Goal: Find specific page/section: Find specific page/section

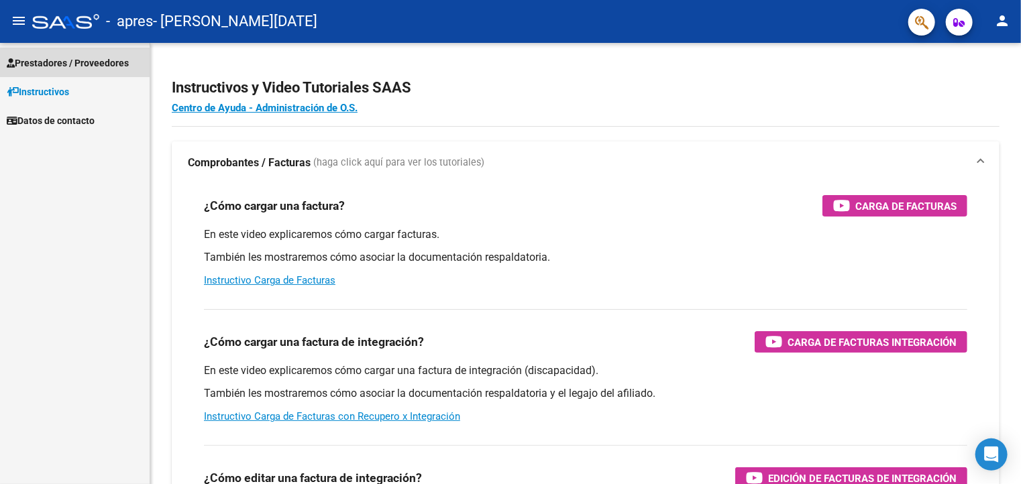
click at [48, 58] on span "Prestadores / Proveedores" at bounding box center [68, 63] width 122 height 15
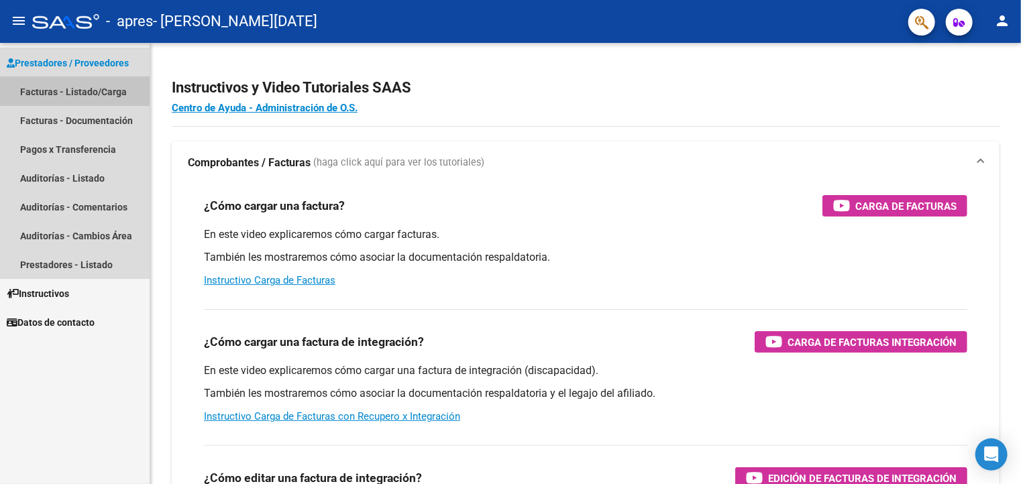
click at [54, 89] on link "Facturas - Listado/Carga" at bounding box center [75, 91] width 150 height 29
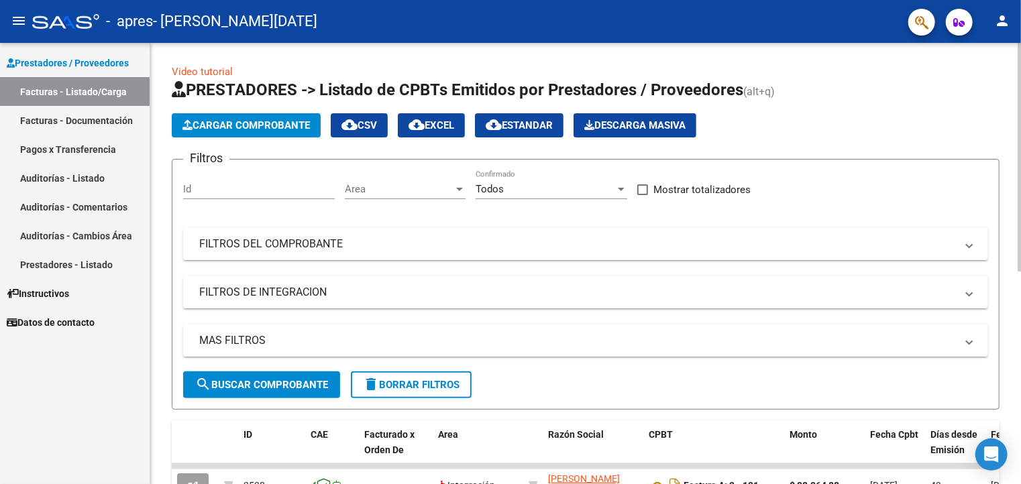
click at [1010, 131] on div "Video tutorial PRESTADORES -> Listado de CPBTs Emitidos por Prestadores / Prove…" at bounding box center [585, 464] width 871 height 843
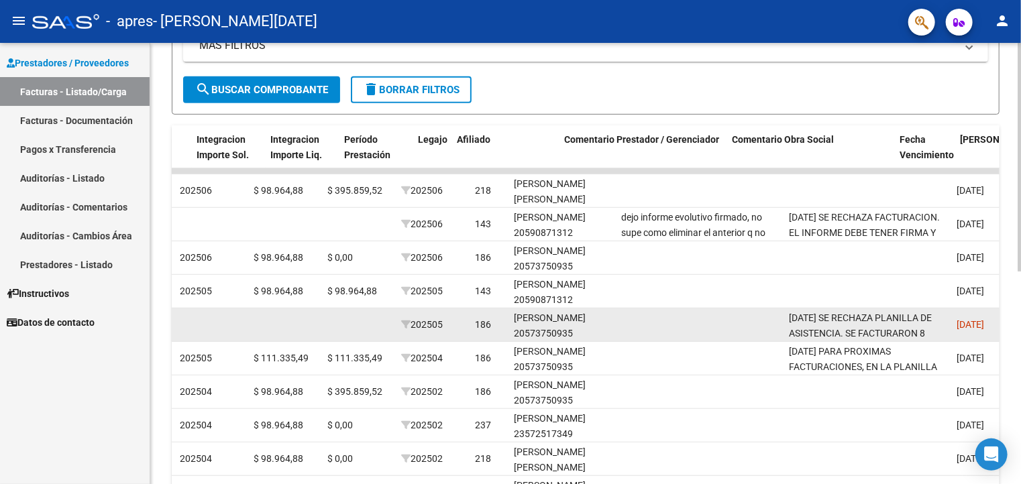
scroll to position [0, 1336]
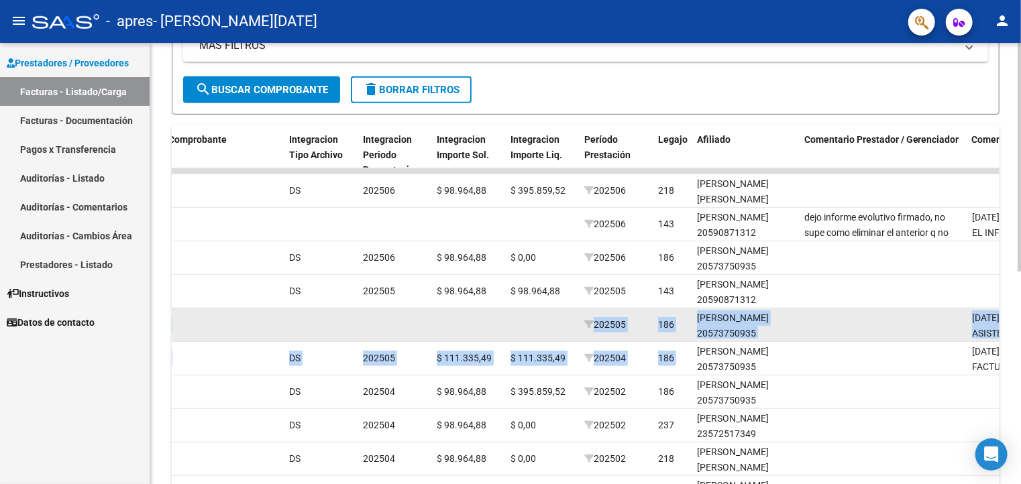
drag, startPoint x: 896, startPoint y: 323, endPoint x: 706, endPoint y: 339, distance: 190.6
click at [706, 339] on div "2576 Integración [PERSON_NAME][DATE] 27369019142 Factura A: 3 - 184 $ 98.964,88…" at bounding box center [250, 326] width 2828 height 34
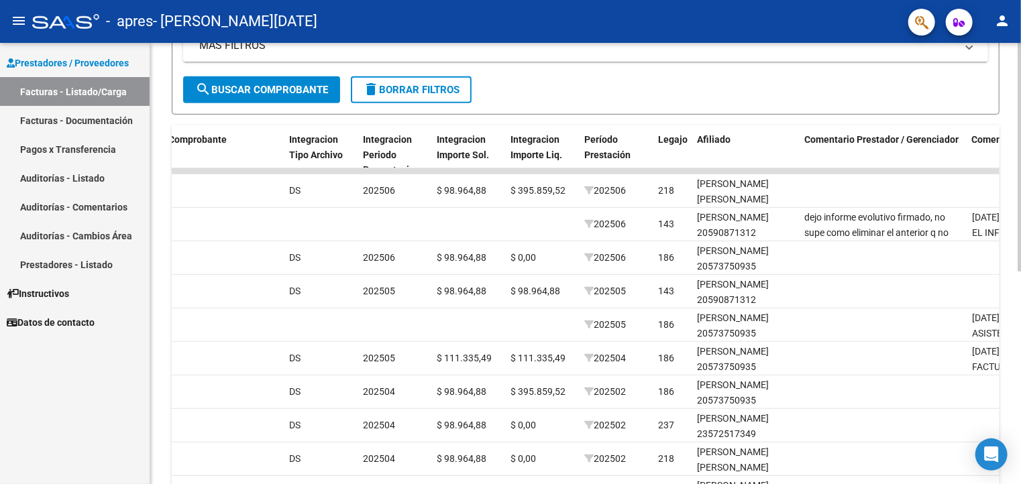
drag, startPoint x: 865, startPoint y: 317, endPoint x: 1015, endPoint y: 344, distance: 152.0
click at [1015, 344] on div "Video tutorial PRESTADORES -> Listado de CPBTs Emitidos por Prestadores / Prove…" at bounding box center [585, 169] width 871 height 843
drag, startPoint x: 945, startPoint y: 320, endPoint x: 1025, endPoint y: 342, distance: 82.8
click at [1020, 342] on html "menu - apres - [PERSON_NAME][DATE] person Prestadores / Proveedores Facturas - …" at bounding box center [510, 242] width 1021 height 484
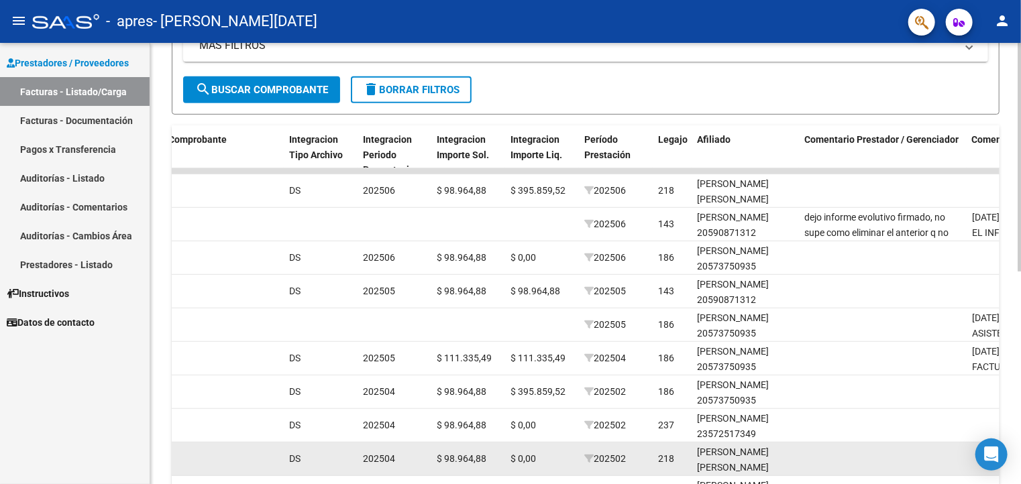
drag, startPoint x: 939, startPoint y: 315, endPoint x: 608, endPoint y: 474, distance: 367.0
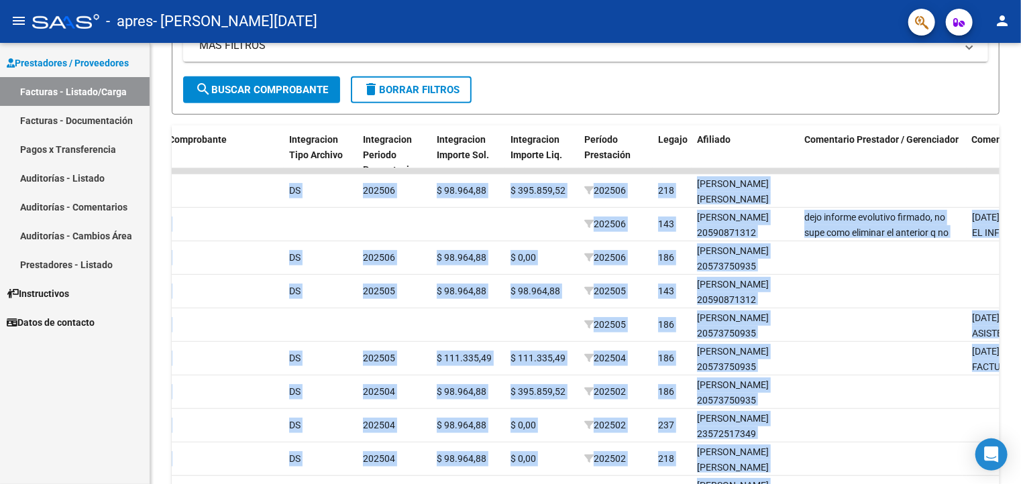
drag, startPoint x: 215, startPoint y: 186, endPoint x: -5, endPoint y: 269, distance: 235.0
click at [0, 269] on html "menu - apres - [PERSON_NAME][DATE] person Prestadores / Proveedores Facturas - …" at bounding box center [510, 242] width 1021 height 484
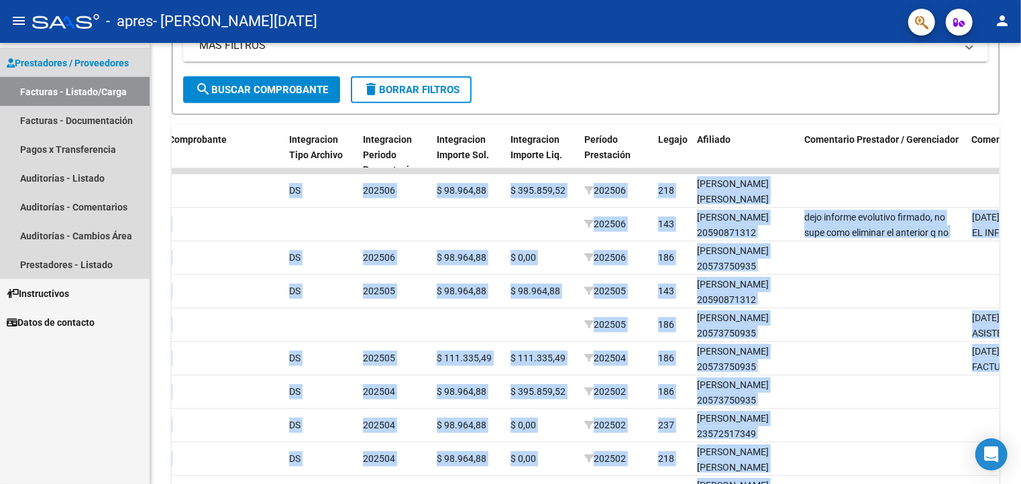
click at [74, 93] on link "Facturas - Listado/Carga" at bounding box center [75, 91] width 150 height 29
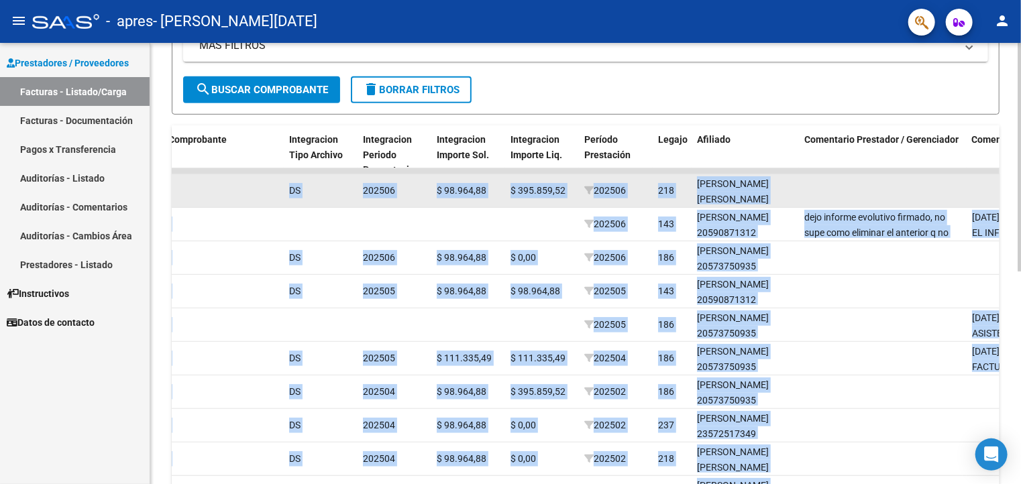
click at [506, 192] on datatable-body-cell "$ 395.859,52" at bounding box center [542, 190] width 74 height 33
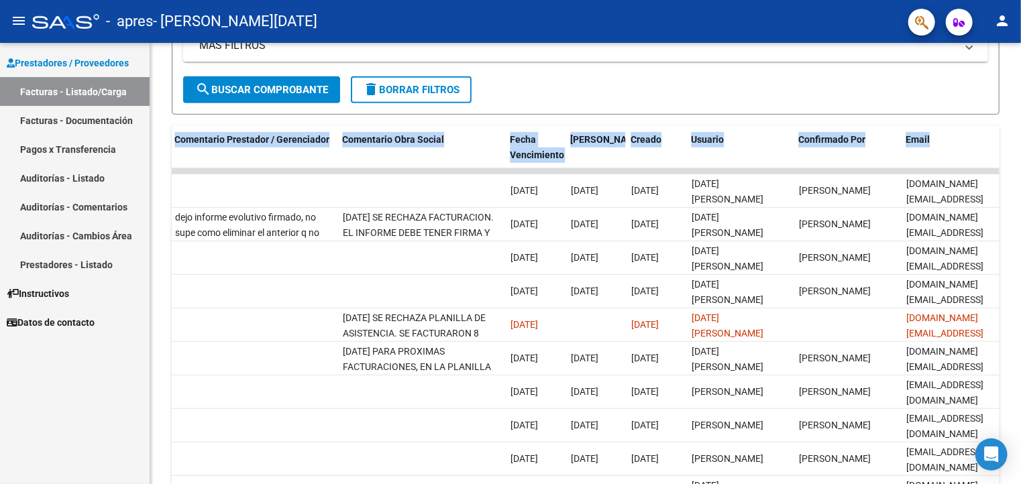
scroll to position [0, 2000]
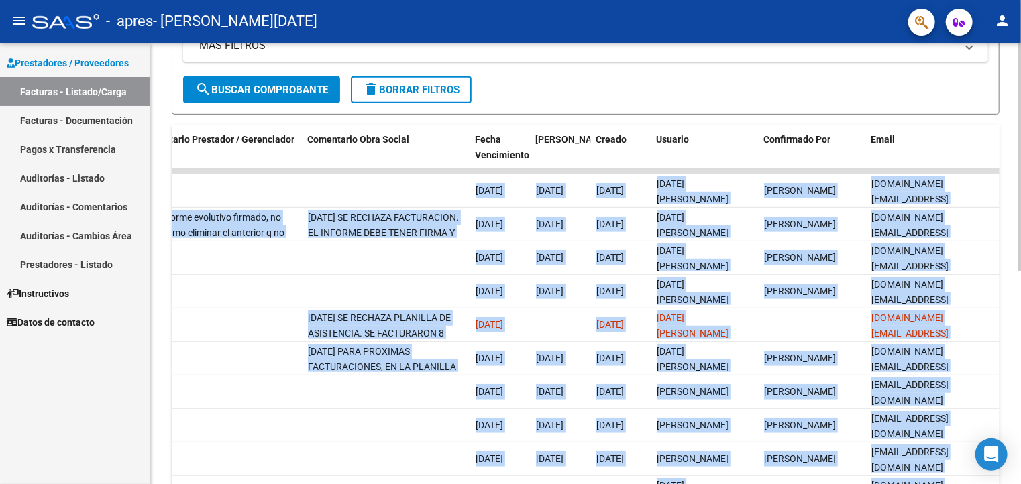
drag, startPoint x: 509, startPoint y: 189, endPoint x: 1014, endPoint y: 195, distance: 505.2
click at [1014, 195] on div "Video tutorial PRESTADORES -> Listado de CPBTs Emitidos por Prestadores / Prove…" at bounding box center [585, 169] width 871 height 843
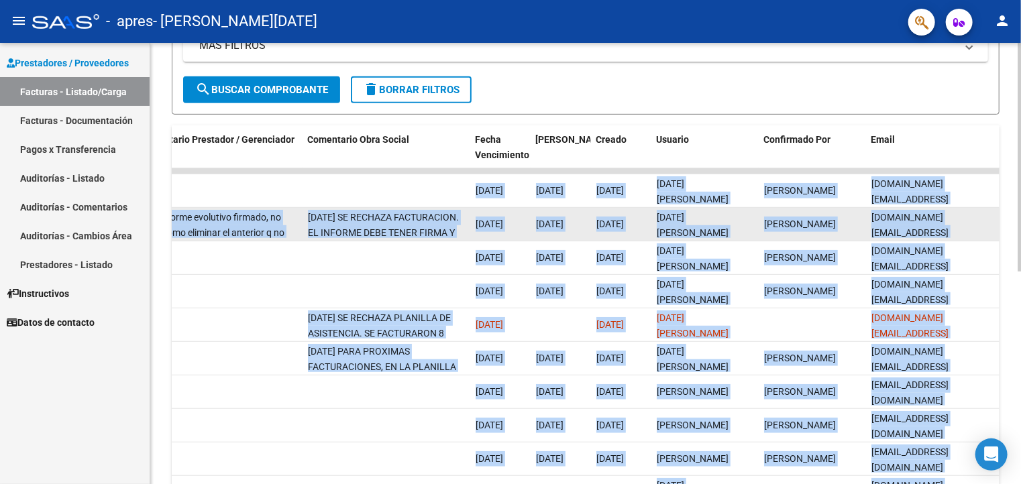
click at [850, 217] on div "[PERSON_NAME]" at bounding box center [812, 224] width 97 height 15
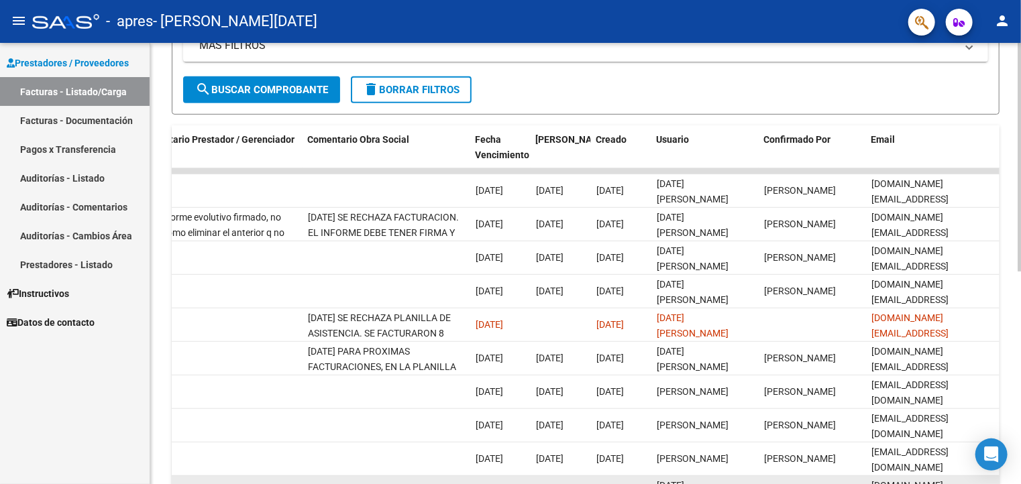
scroll to position [319, 0]
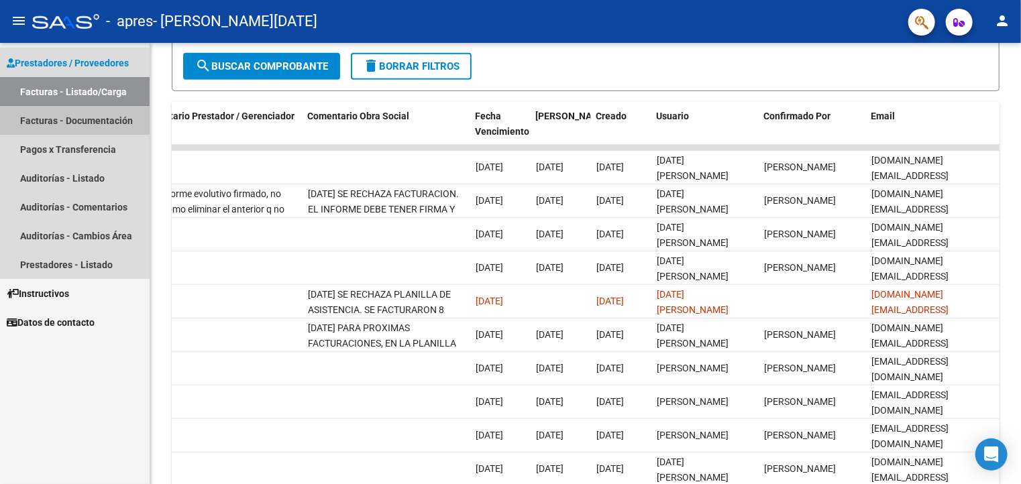
click at [102, 121] on link "Facturas - Documentación" at bounding box center [75, 120] width 150 height 29
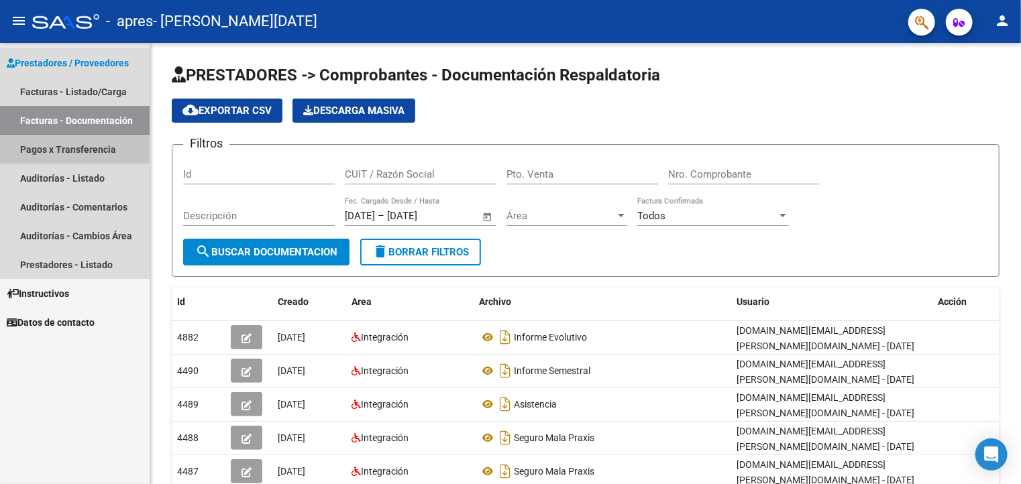
click at [95, 149] on link "Pagos x Transferencia" at bounding box center [75, 149] width 150 height 29
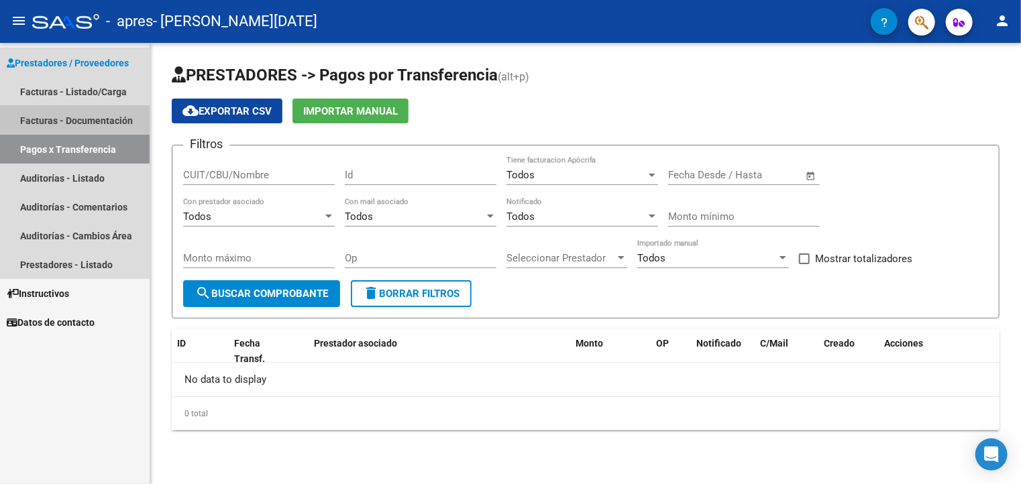
click at [81, 123] on link "Facturas - Documentación" at bounding box center [75, 120] width 150 height 29
